Goal: Information Seeking & Learning: Learn about a topic

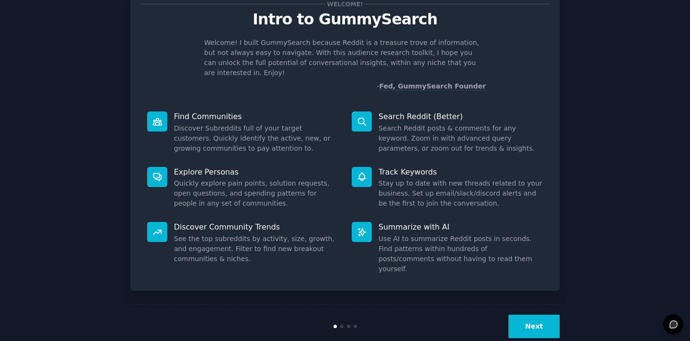
click at [524, 315] on button "Next" at bounding box center [533, 326] width 51 height 23
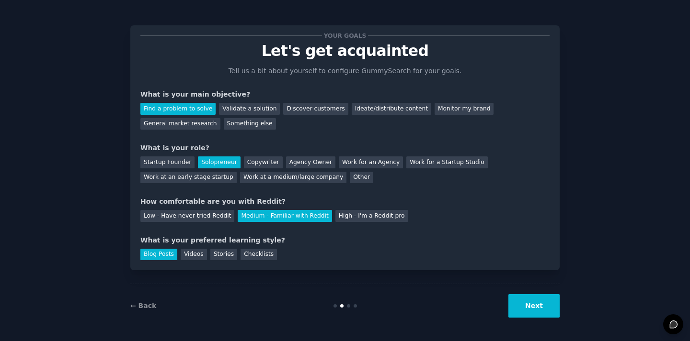
scroll to position [1, 0]
click at [527, 306] on button "Next" at bounding box center [533, 306] width 51 height 23
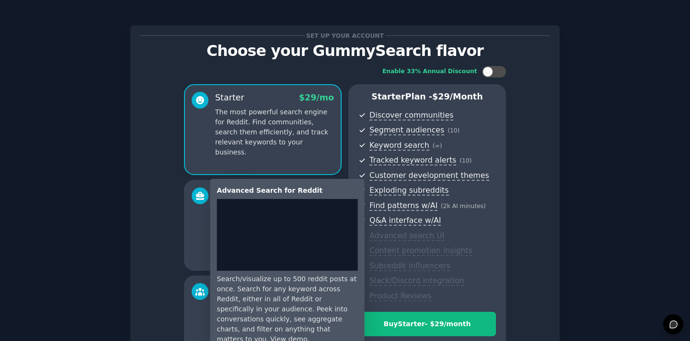
scroll to position [118, 0]
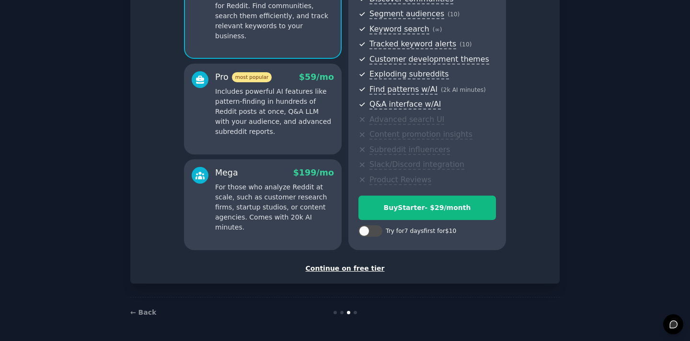
click at [358, 272] on div "Continue on free tier" at bounding box center [344, 269] width 409 height 10
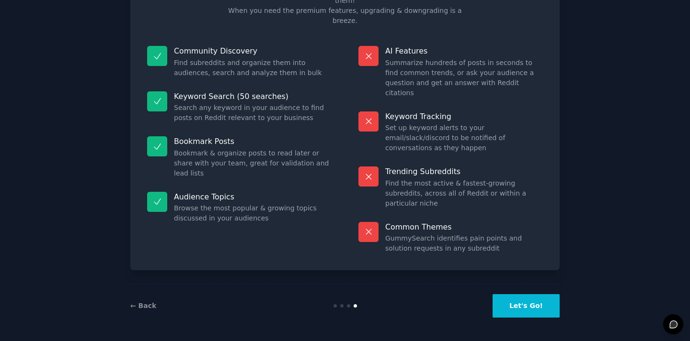
scroll to position [32, 0]
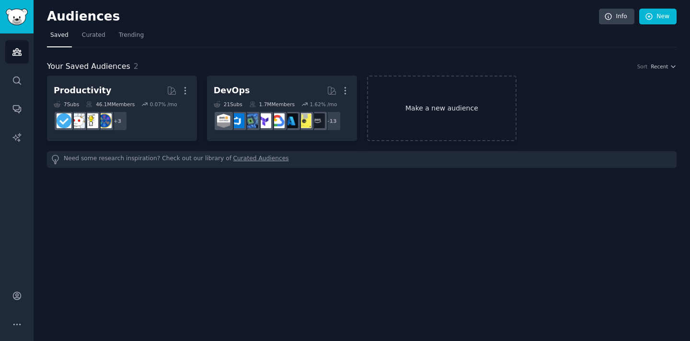
click at [454, 118] on link "Make a new audience" at bounding box center [442, 109] width 150 height 66
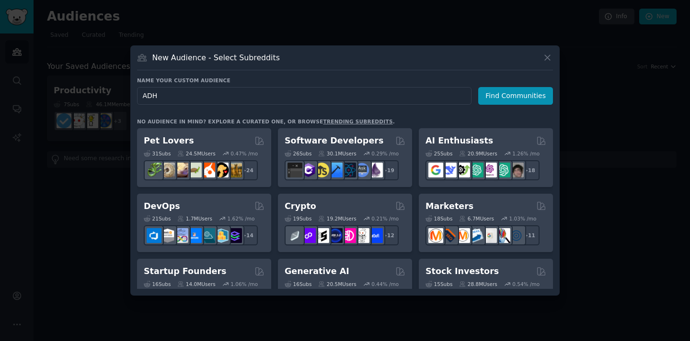
type input "[MEDICAL_DATA]"
click button "Find Communities" at bounding box center [515, 96] width 75 height 18
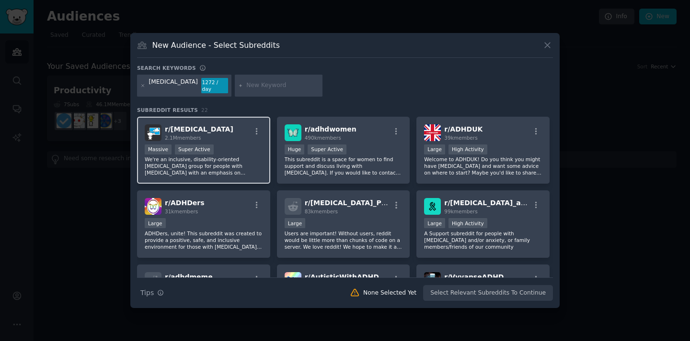
click at [241, 145] on div "Massive Super Active" at bounding box center [204, 151] width 118 height 12
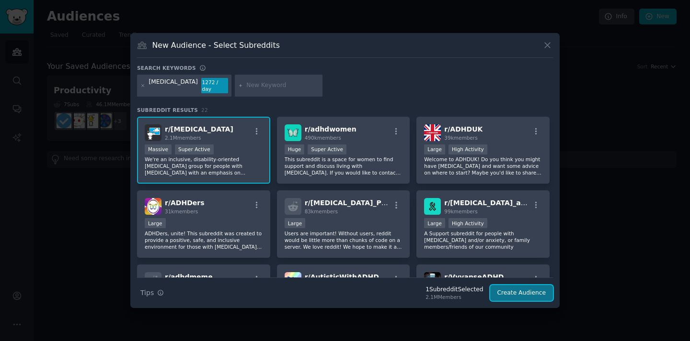
click at [530, 289] on button "Create Audience" at bounding box center [521, 293] width 63 height 16
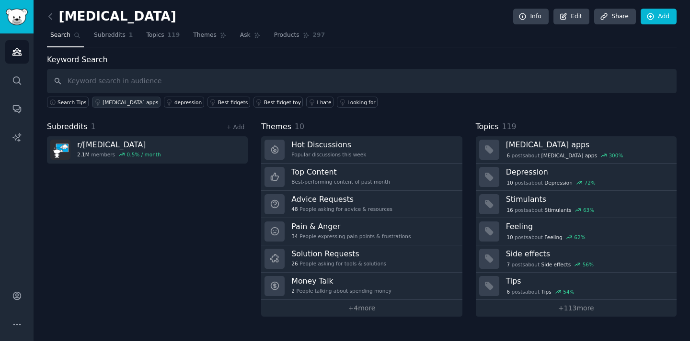
click at [110, 100] on div "[MEDICAL_DATA] apps" at bounding box center [130, 102] width 56 height 7
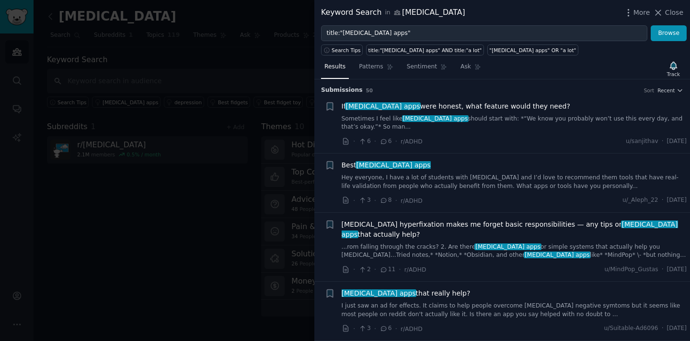
click at [418, 243] on link "...rom falling through the cracks? 2. Are there [MEDICAL_DATA] apps or simple s…" at bounding box center [513, 251] width 345 height 17
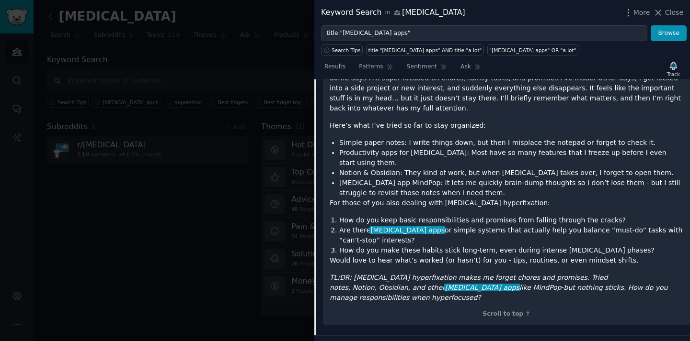
scroll to position [191, 0]
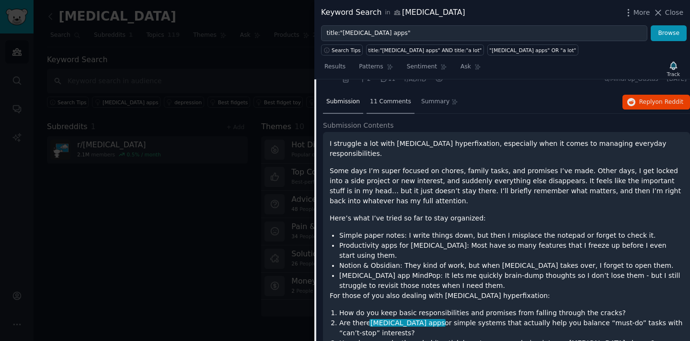
click at [396, 91] on div "11 Comments" at bounding box center [390, 102] width 48 height 23
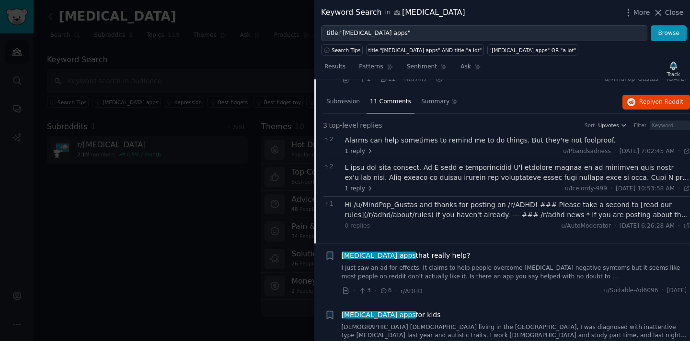
click at [391, 207] on div "Hi /u/MindPop_Gustas and thanks for posting on /r/ADHD! ### Please take a secon…" at bounding box center [517, 210] width 345 height 20
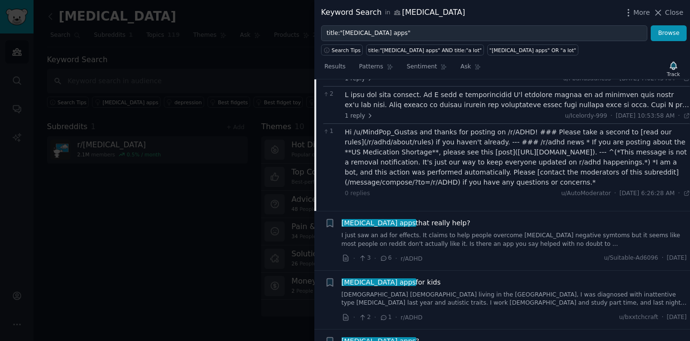
scroll to position [396, 0]
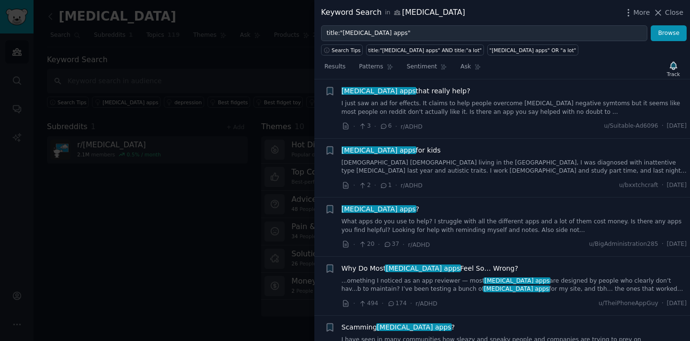
click at [389, 218] on link "What apps do you use to help? I struggle with all the different apps and a lot …" at bounding box center [513, 226] width 345 height 17
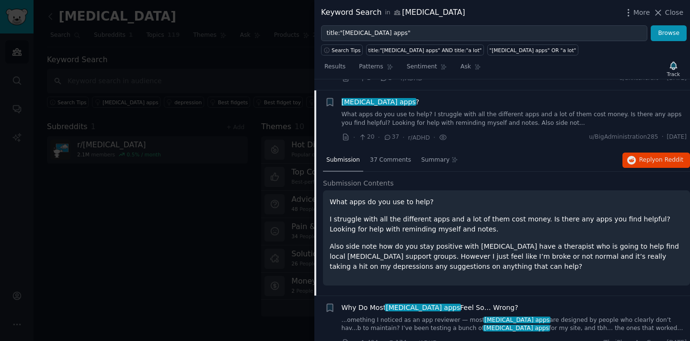
scroll to position [311, 0]
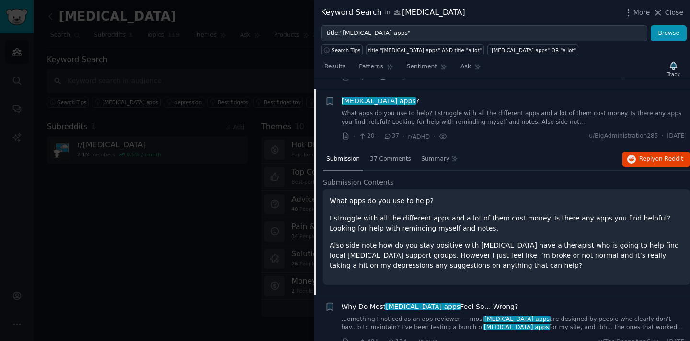
click at [402, 137] on li "+ [MEDICAL_DATA] apps ? What apps do you use to help? I struggle with all the d…" at bounding box center [501, 119] width 375 height 59
click at [401, 155] on span "37 Comments" at bounding box center [390, 159] width 41 height 9
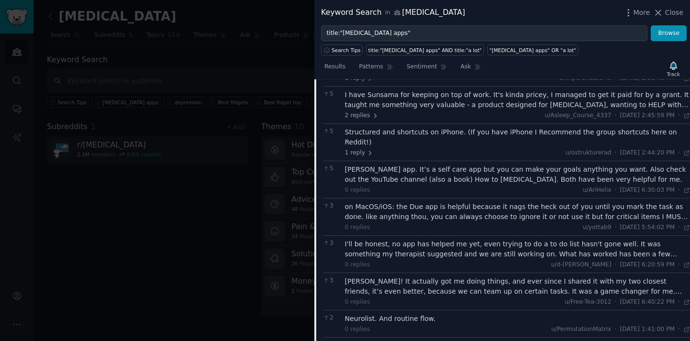
scroll to position [540, 0]
